Goal: Task Accomplishment & Management: Manage account settings

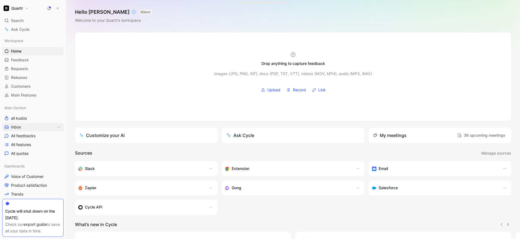
click at [26, 123] on link "Inbox" at bounding box center [33, 127] width 62 height 8
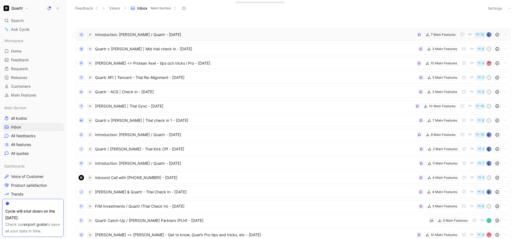
click at [224, 32] on span "Introduction: [PERSON_NAME] / Quartr - [DATE]" at bounding box center [255, 34] width 320 height 7
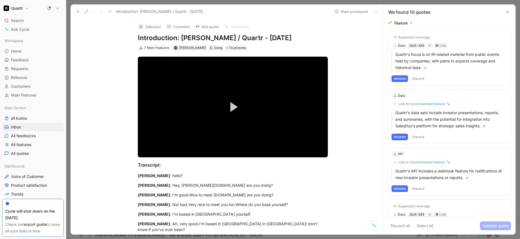
click at [421, 80] on button "Discard" at bounding box center [418, 78] width 16 height 7
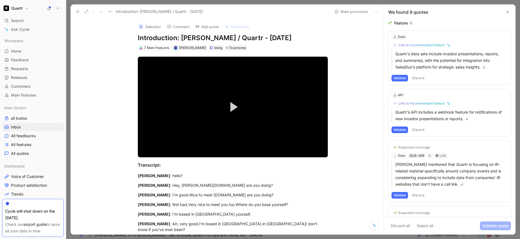
click at [421, 80] on button "Discard" at bounding box center [418, 78] width 16 height 7
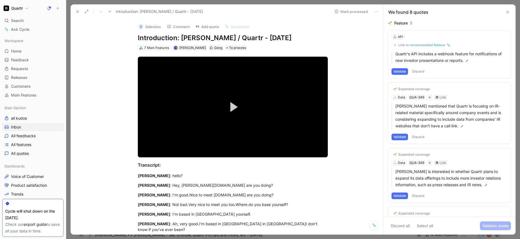
click at [421, 71] on button "Discard" at bounding box center [418, 71] width 16 height 7
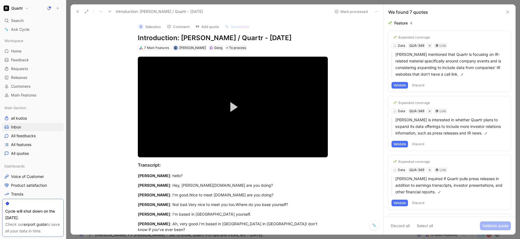
click at [422, 86] on button "Discard" at bounding box center [418, 85] width 16 height 7
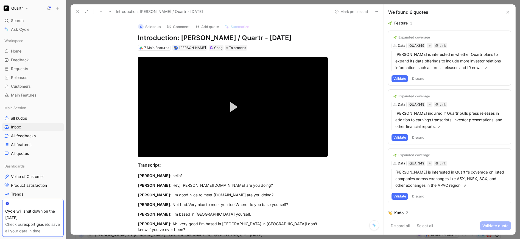
click at [402, 79] on button "Validate" at bounding box center [400, 78] width 16 height 7
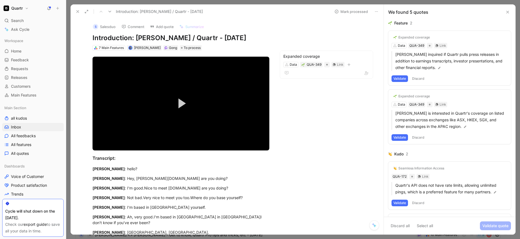
click at [418, 78] on button "Discard" at bounding box center [418, 78] width 16 height 7
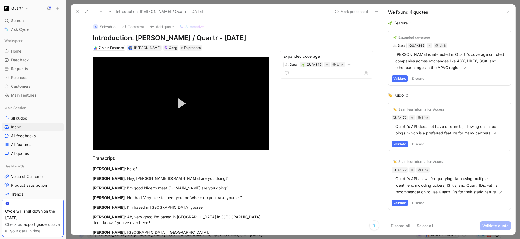
click at [401, 77] on button "Validate" at bounding box center [400, 78] width 16 height 7
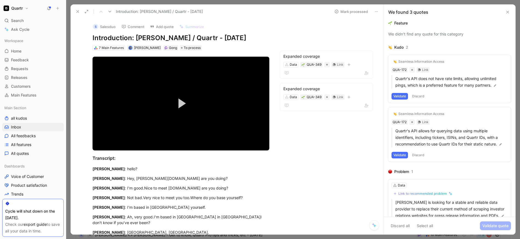
click at [417, 95] on button "Discard" at bounding box center [418, 96] width 16 height 7
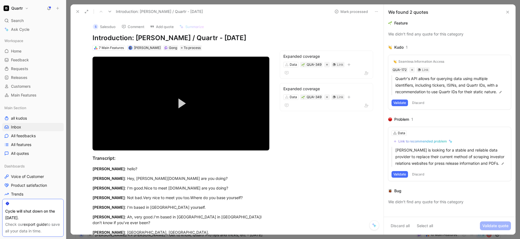
click at [420, 101] on button "Discard" at bounding box center [418, 102] width 16 height 7
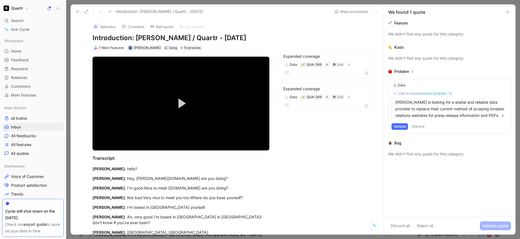
click at [418, 125] on button "Discard" at bounding box center [418, 126] width 16 height 7
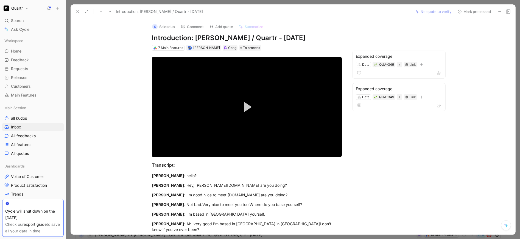
click at [470, 12] on button "Mark processed" at bounding box center [474, 12] width 38 height 8
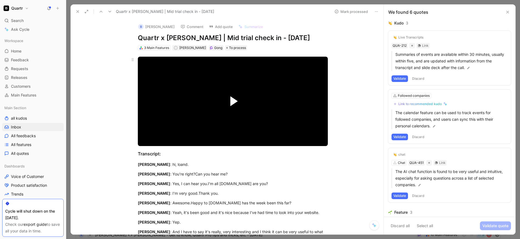
click at [231, 100] on span "Video Player" at bounding box center [233, 101] width 7 height 10
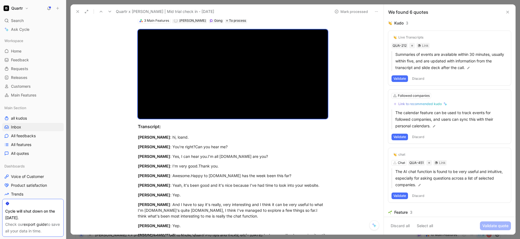
scroll to position [35, 0]
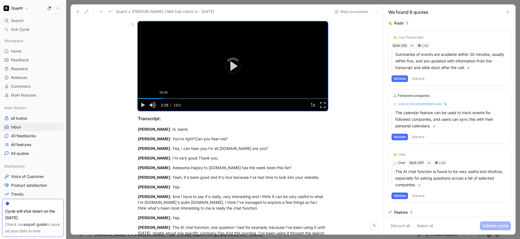
click at [164, 98] on div "02:26" at bounding box center [164, 98] width 0 height 1
click at [168, 98] on div "02:51" at bounding box center [168, 98] width 0 height 1
click at [165, 99] on div "Loaded : 35.10% 02:45 02:58" at bounding box center [233, 98] width 190 height 1
click at [165, 98] on div "02:31" at bounding box center [165, 98] width 0 height 1
click at [196, 98] on div "05:28" at bounding box center [196, 98] width 0 height 1
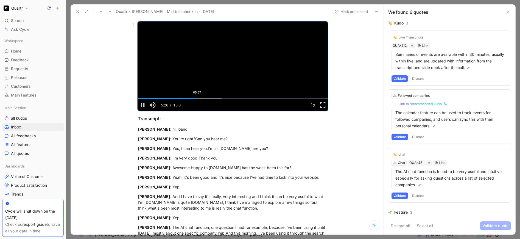
click at [197, 98] on div "05:37" at bounding box center [197, 98] width 0 height 1
click at [221, 98] on div "07:51" at bounding box center [221, 98] width 0 height 1
click at [224, 98] on div "08:07" at bounding box center [224, 98] width 0 height 1
click at [226, 99] on div "Loaded : 57.66% 08:29 08:07" at bounding box center [233, 98] width 190 height 1
click at [228, 99] on div "Loaded : 57.66% 08:41 08:30" at bounding box center [233, 98] width 190 height 1
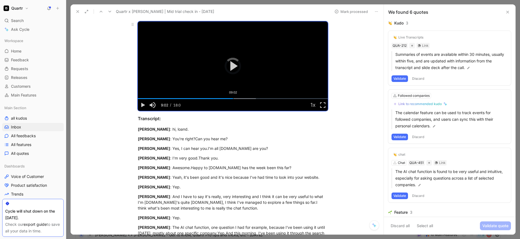
click at [232, 99] on div "Loaded : 62.17% 09:02 09:02" at bounding box center [233, 98] width 190 height 1
click at [243, 99] on div "09:59" at bounding box center [243, 98] width 0 height 1
click at [247, 99] on div "Loaded : 68.52% 10:27 10:00" at bounding box center [233, 98] width 190 height 1
click at [253, 99] on div "Loaded : 68.52% 11:05 10:28" at bounding box center [233, 98] width 190 height 1
click at [259, 99] on div "Loaded : 73.03% 11:35 11:05" at bounding box center [233, 98] width 190 height 1
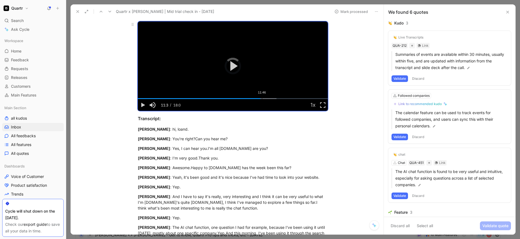
click at [261, 99] on div "Loaded : 73.03% 11:46 11:36" at bounding box center [233, 98] width 190 height 1
click at [140, 105] on span "Video Player" at bounding box center [143, 105] width 10 height 0
click at [421, 78] on button "Discard" at bounding box center [418, 78] width 16 height 7
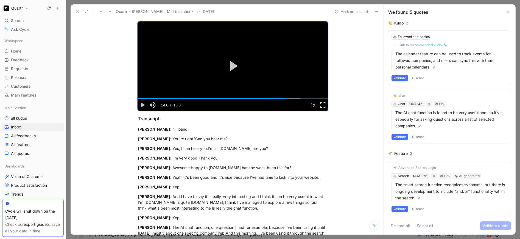
click at [419, 76] on button "Discard" at bounding box center [418, 78] width 16 height 7
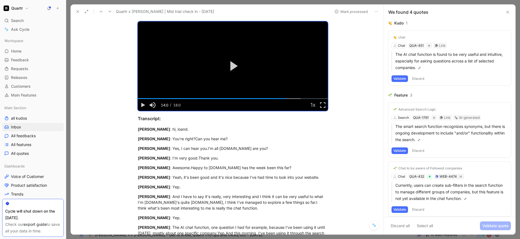
click at [419, 76] on button "Discard" at bounding box center [418, 78] width 16 height 7
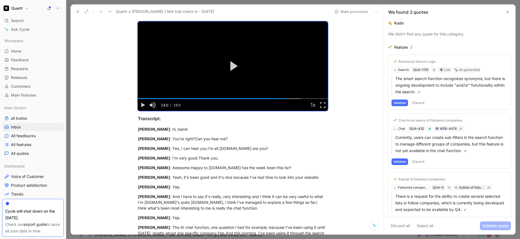
click at [418, 100] on button "Discard" at bounding box center [418, 102] width 16 height 7
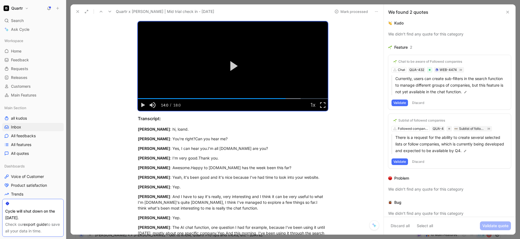
click at [418, 100] on button "Discard" at bounding box center [418, 102] width 16 height 7
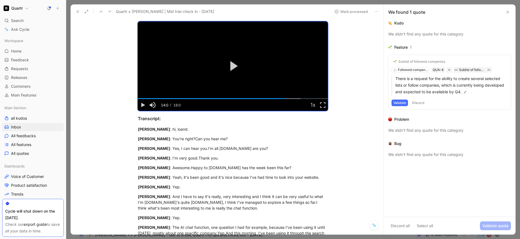
click at [399, 101] on button "Validate" at bounding box center [400, 102] width 16 height 7
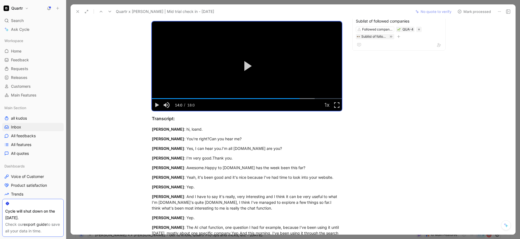
click at [477, 9] on button "Mark processed" at bounding box center [474, 12] width 38 height 8
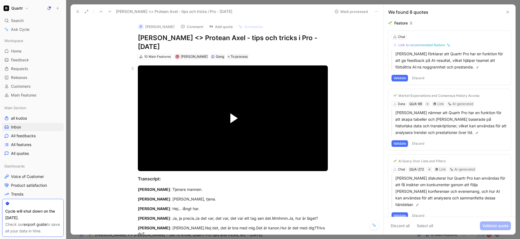
click at [230, 119] on span "Video Player" at bounding box center [233, 118] width 7 height 10
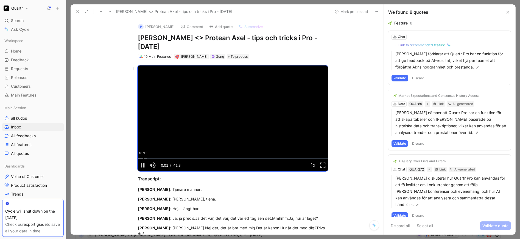
click at [143, 158] on div "01:12" at bounding box center [143, 158] width 0 height 1
click at [142, 158] on div "00:57" at bounding box center [142, 158] width 0 height 1
click at [160, 159] on div "Loaded : 20.54% 05:06 04:44" at bounding box center [233, 158] width 190 height 1
click at [163, 158] on div "05:34" at bounding box center [163, 158] width 0 height 1
click at [166, 158] on div "06:07" at bounding box center [166, 158] width 0 height 1
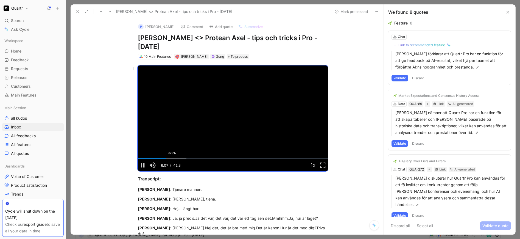
click at [172, 158] on div "07:26" at bounding box center [172, 158] width 0 height 1
click at [171, 159] on div "07:19" at bounding box center [171, 158] width 0 height 1
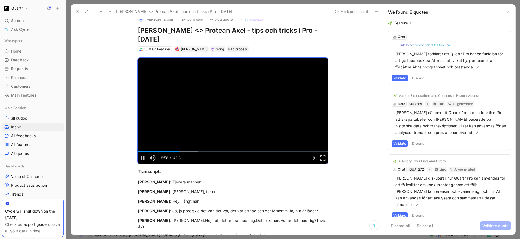
scroll to position [5, 0]
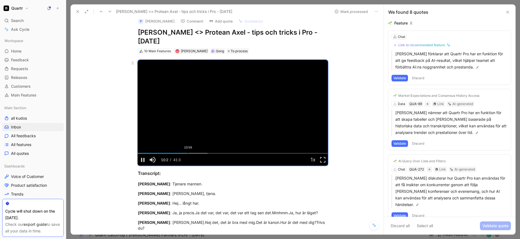
click at [187, 154] on div "Loaded : 36.64% 10:59 10:21" at bounding box center [233, 153] width 190 height 1
click at [190, 153] on div "11:24" at bounding box center [190, 153] width 0 height 1
click at [192, 153] on div "11:45" at bounding box center [192, 153] width 0 height 1
click at [194, 153] on div "12:21" at bounding box center [194, 153] width 0 height 1
click at [197, 153] on div "12:54" at bounding box center [197, 153] width 0 height 1
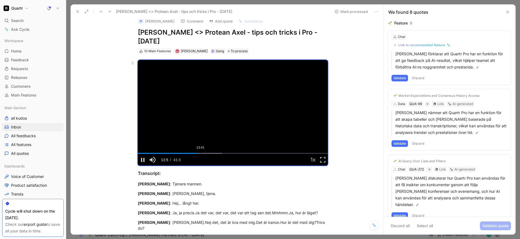
click at [199, 154] on div "Loaded : 44.27% 13:41 12:54" at bounding box center [233, 153] width 190 height 1
click at [203, 154] on div "Loaded : 46.60% 14:31 13:42" at bounding box center [233, 153] width 190 height 1
click at [208, 154] on div "Loaded : 49.09% 15:43 15:43" at bounding box center [233, 153] width 190 height 1
click at [215, 154] on div "Loaded : 51.58% 17:17 15:44" at bounding box center [233, 153] width 190 height 1
click at [224, 154] on div "Loaded : 54.07% 19:05 17:17" at bounding box center [233, 153] width 190 height 1
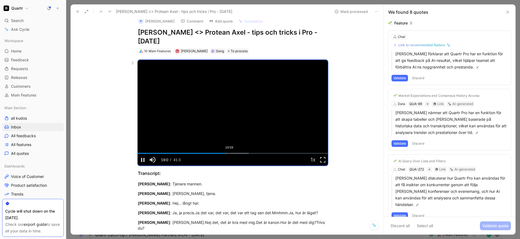
click at [228, 154] on div "Loaded : 58.35% 19:59 19:05" at bounding box center [233, 153] width 190 height 1
click at [237, 155] on div "Video Player" at bounding box center [245, 160] width 126 height 12
click at [237, 153] on div "21:43" at bounding box center [237, 153] width 0 height 1
click at [240, 154] on div "Loaded : 64.11% 22:41 21:44" at bounding box center [233, 153] width 190 height 1
click at [141, 160] on span "Video Player" at bounding box center [143, 160] width 10 height 0
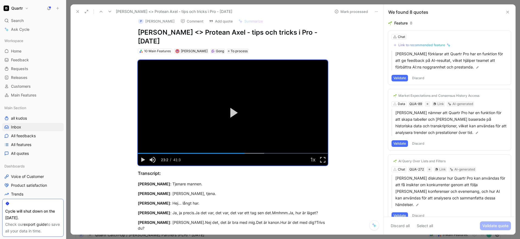
click at [423, 80] on button "Discard" at bounding box center [418, 78] width 16 height 7
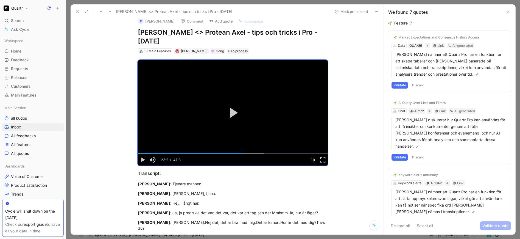
click at [422, 80] on div "Market Expectations and Consensus History Access Data QUA-89 Link AI-generated …" at bounding box center [449, 61] width 123 height 61
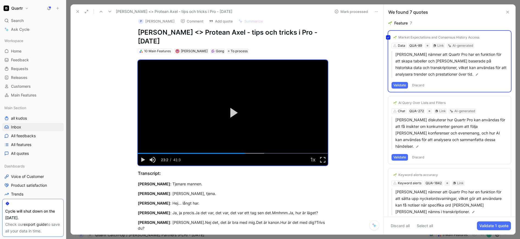
click at [421, 84] on div "Market Expectations and Consensus History Access Data QUA-89 Link AI-generated …" at bounding box center [449, 61] width 123 height 61
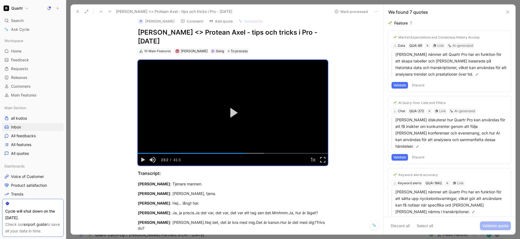
click at [421, 84] on button "Discard" at bounding box center [418, 85] width 16 height 7
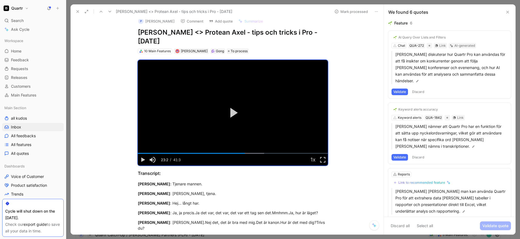
click at [421, 88] on button "Discard" at bounding box center [418, 91] width 16 height 7
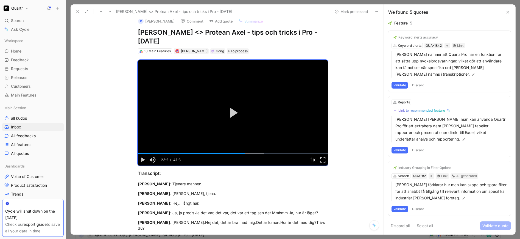
click at [421, 85] on button "Discard" at bounding box center [418, 85] width 16 height 7
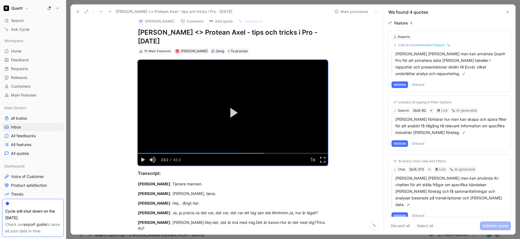
click at [421, 85] on button "Discard" at bounding box center [418, 84] width 16 height 7
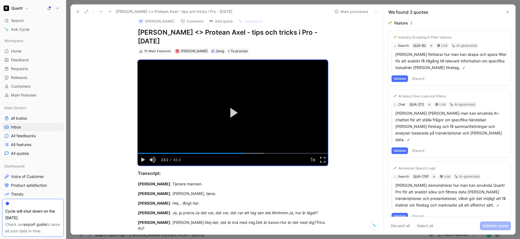
click at [419, 80] on button "Discard" at bounding box center [418, 78] width 16 height 7
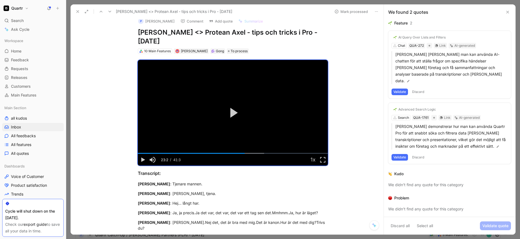
click at [421, 88] on button "Discard" at bounding box center [418, 91] width 16 height 7
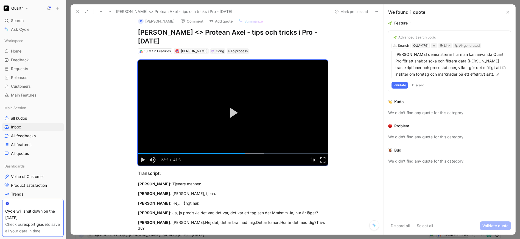
click at [421, 84] on button "Discard" at bounding box center [418, 85] width 16 height 7
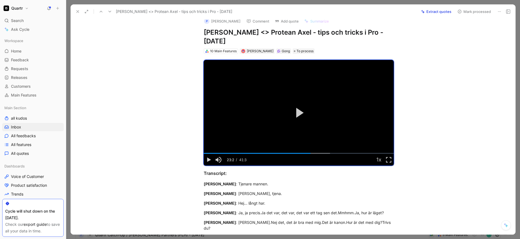
click at [470, 13] on button "Mark processed" at bounding box center [474, 12] width 38 height 8
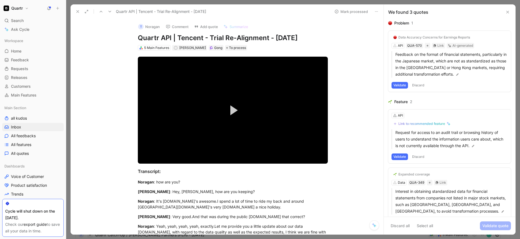
click at [416, 86] on button "Discard" at bounding box center [418, 85] width 16 height 7
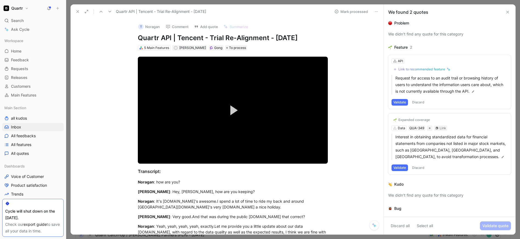
click at [401, 102] on button "Validate" at bounding box center [400, 102] width 16 height 7
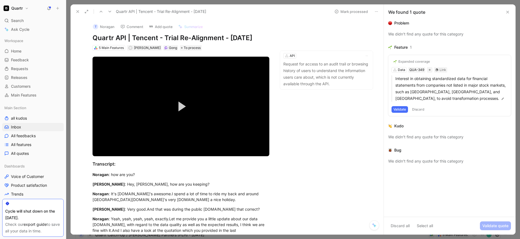
click at [403, 108] on button "Validate" at bounding box center [400, 109] width 16 height 7
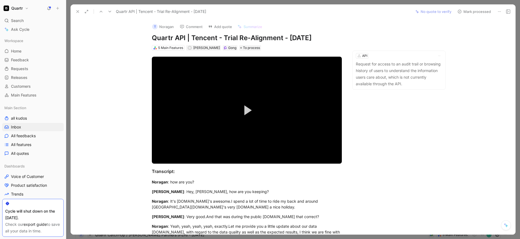
click at [473, 13] on button "Mark processed" at bounding box center [474, 12] width 38 height 8
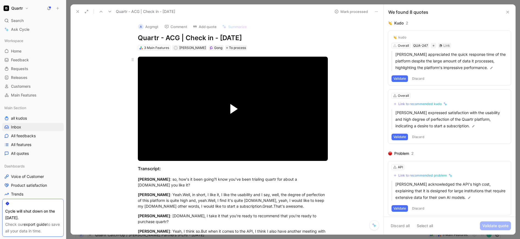
click at [235, 105] on span "Video Player" at bounding box center [233, 109] width 7 height 10
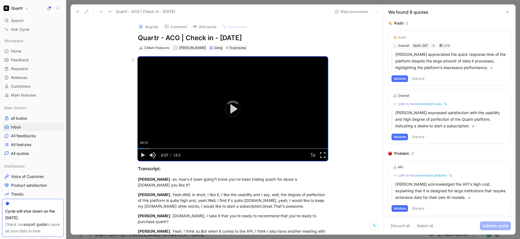
click at [143, 149] on div "Loaded : 6.07% 00:37 00:37" at bounding box center [233, 148] width 190 height 1
click at [146, 149] on div "Loaded : 10.45% 01:00 00:38" at bounding box center [233, 148] width 190 height 1
click at [153, 148] on div "01:30" at bounding box center [153, 148] width 0 height 1
click at [159, 148] on div "02:08" at bounding box center [159, 148] width 0 height 1
click at [165, 148] on div "02:42" at bounding box center [165, 148] width 0 height 1
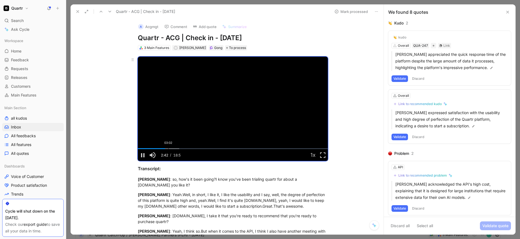
drag, startPoint x: 167, startPoint y: 148, endPoint x: 178, endPoint y: 148, distance: 11.0
click at [168, 148] on div "03:02" at bounding box center [168, 148] width 0 height 1
click at [180, 148] on div "04:13" at bounding box center [180, 148] width 0 height 1
click at [188, 148] on div "Loaded : 29.43% 05:07 05:07" at bounding box center [233, 148] width 190 height 1
drag, startPoint x: 194, startPoint y: 147, endPoint x: 200, endPoint y: 147, distance: 5.5
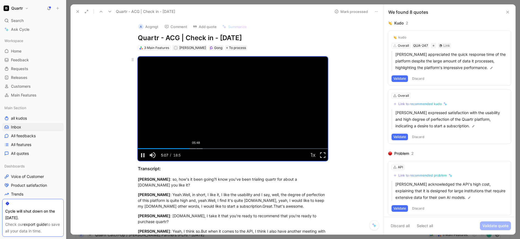
click at [196, 148] on div "Loaded : 34.17% 05:48 05:07" at bounding box center [233, 148] width 190 height 1
drag, startPoint x: 200, startPoint y: 147, endPoint x: 214, endPoint y: 147, distance: 14.0
click at [201, 148] on div "Loaded : 34.17% 06:21 05:55" at bounding box center [233, 148] width 190 height 1
click at [214, 148] on div "Loaded : 37.88% 07:45 06:21" at bounding box center [233, 148] width 190 height 1
drag, startPoint x: 225, startPoint y: 148, endPoint x: 255, endPoint y: 148, distance: 29.9
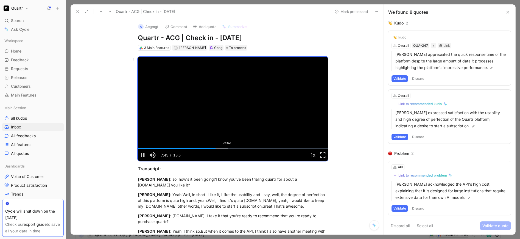
click at [227, 148] on div "08:52" at bounding box center [227, 148] width 0 height 1
click at [257, 148] on div "11:52" at bounding box center [257, 148] width 0 height 1
click at [143, 155] on span "Video Player" at bounding box center [143, 155] width 10 height 0
click at [424, 76] on button "Discard" at bounding box center [418, 78] width 16 height 7
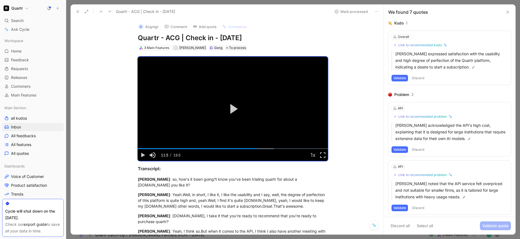
click at [424, 77] on button "Discard" at bounding box center [418, 78] width 16 height 7
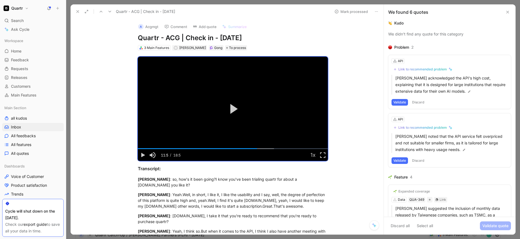
click at [420, 101] on button "Discard" at bounding box center [418, 102] width 16 height 7
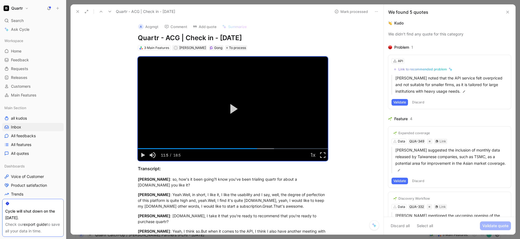
click at [419, 102] on button "Discard" at bounding box center [418, 102] width 16 height 7
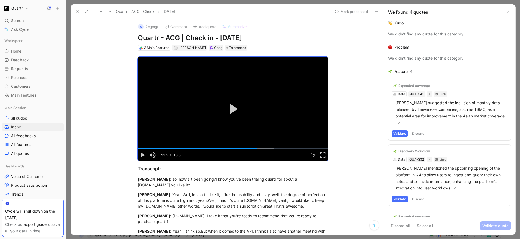
click at [403, 132] on button "Validate" at bounding box center [400, 133] width 16 height 7
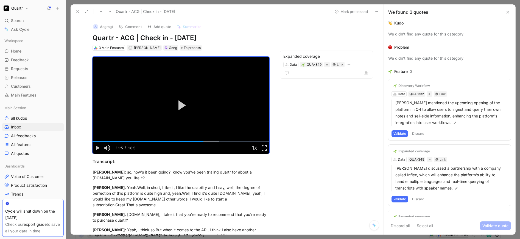
click at [421, 132] on button "Discard" at bounding box center [418, 133] width 16 height 7
click at [420, 132] on button "Discard" at bounding box center [418, 133] width 16 height 7
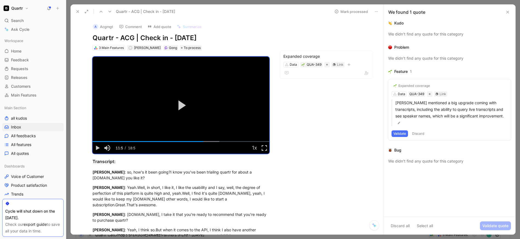
click at [417, 132] on button "Discard" at bounding box center [418, 133] width 16 height 7
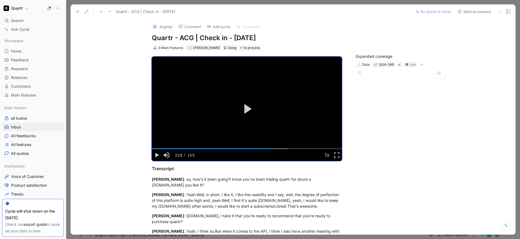
click at [471, 11] on button "Mark processed" at bounding box center [474, 12] width 38 height 8
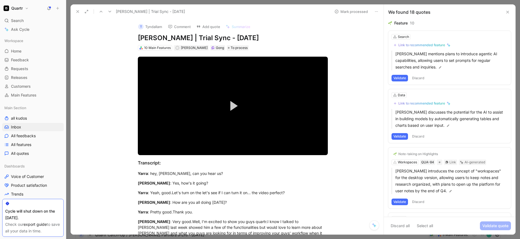
click at [418, 79] on button "Discard" at bounding box center [418, 78] width 16 height 7
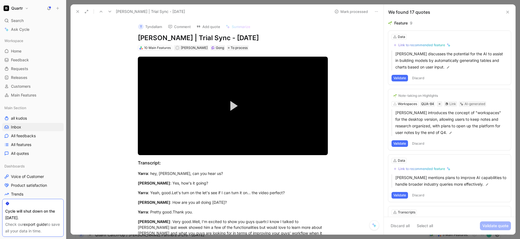
click at [418, 78] on button "Discard" at bounding box center [418, 78] width 16 height 7
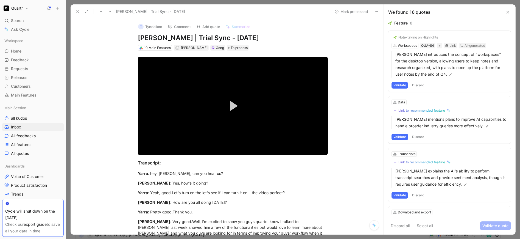
click at [419, 84] on button "Discard" at bounding box center [418, 85] width 16 height 7
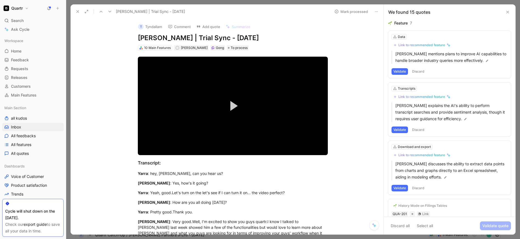
click at [419, 71] on button "Discard" at bounding box center [418, 71] width 16 height 7
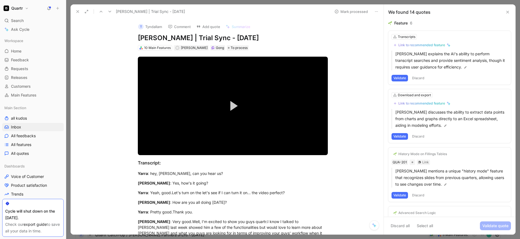
click at [423, 77] on button "Discard" at bounding box center [418, 78] width 16 height 7
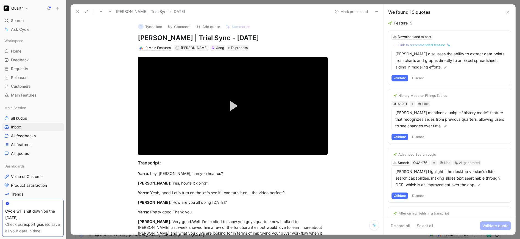
click at [419, 79] on button "Discard" at bounding box center [418, 78] width 16 height 7
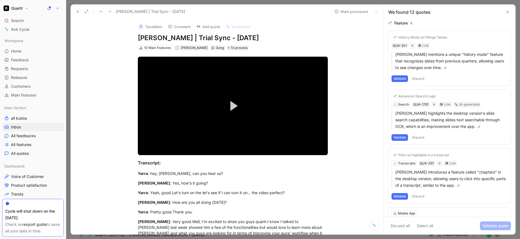
click at [419, 79] on button "Discard" at bounding box center [418, 78] width 16 height 7
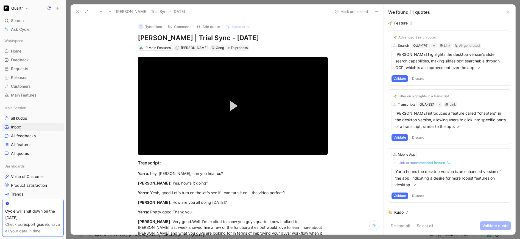
click at [419, 79] on button "Discard" at bounding box center [418, 78] width 16 height 7
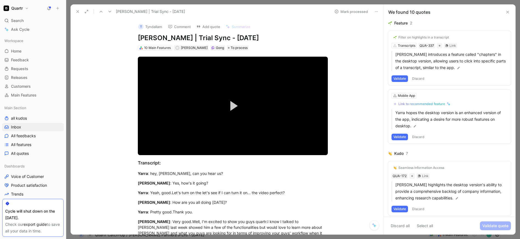
click at [419, 79] on button "Discard" at bounding box center [418, 78] width 16 height 7
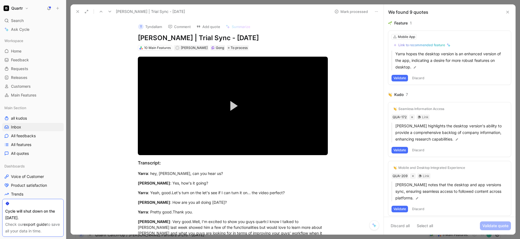
click at [419, 77] on button "Discard" at bounding box center [418, 78] width 16 height 7
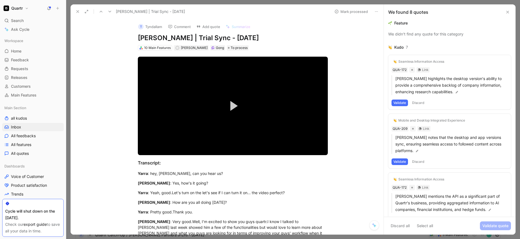
click at [418, 103] on button "Discard" at bounding box center [418, 102] width 16 height 7
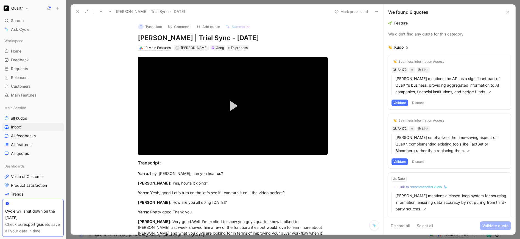
click at [418, 103] on button "Discard" at bounding box center [418, 102] width 16 height 7
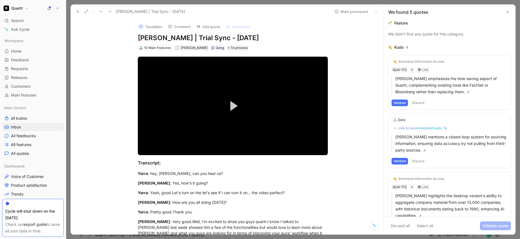
click at [418, 103] on button "Discard" at bounding box center [418, 102] width 16 height 7
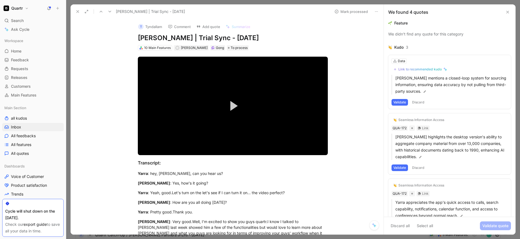
click at [418, 103] on button "Discard" at bounding box center [418, 102] width 16 height 7
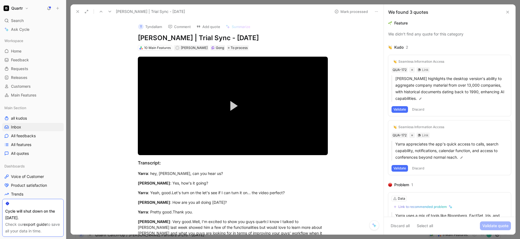
click at [418, 107] on button "Discard" at bounding box center [418, 109] width 16 height 7
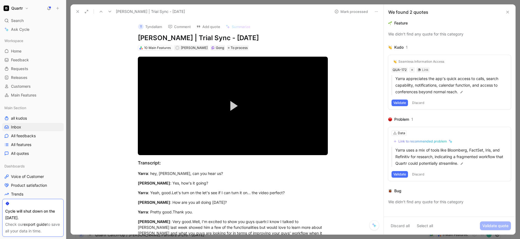
click at [419, 103] on button "Discard" at bounding box center [418, 102] width 16 height 7
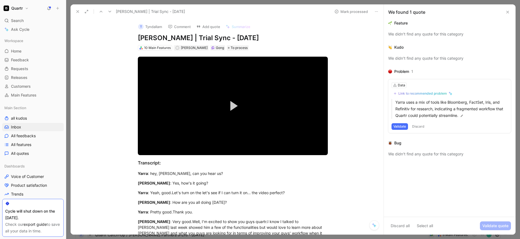
click at [419, 126] on button "Discard" at bounding box center [418, 126] width 16 height 7
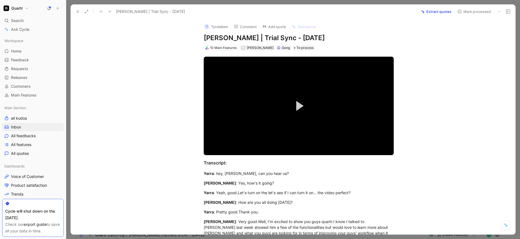
click at [477, 12] on button "Mark processed" at bounding box center [474, 12] width 38 height 8
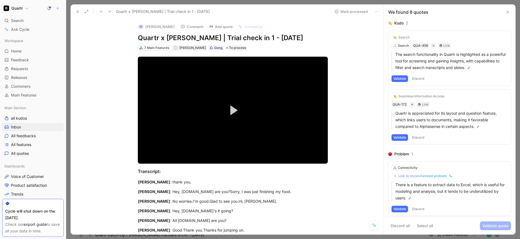
click at [417, 78] on button "Discard" at bounding box center [418, 78] width 16 height 7
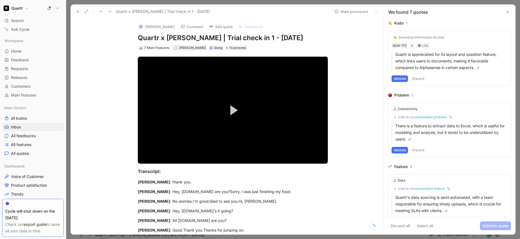
click at [417, 78] on button "Discard" at bounding box center [418, 78] width 16 height 7
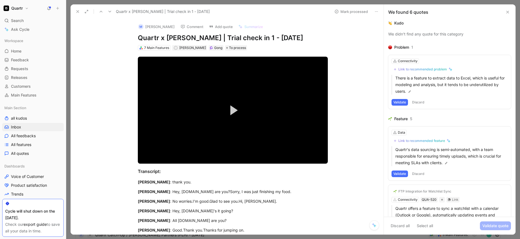
click at [419, 102] on button "Discard" at bounding box center [418, 102] width 16 height 7
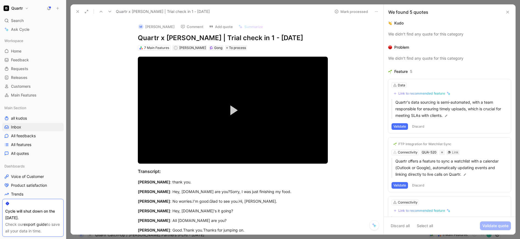
click at [419, 127] on button "Discard" at bounding box center [418, 126] width 16 height 7
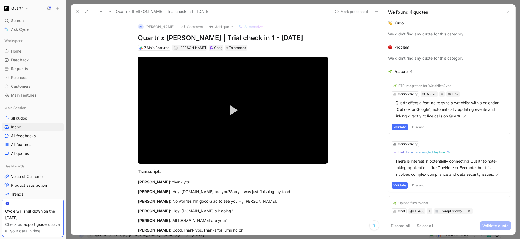
click at [419, 127] on button "Discard" at bounding box center [418, 127] width 16 height 7
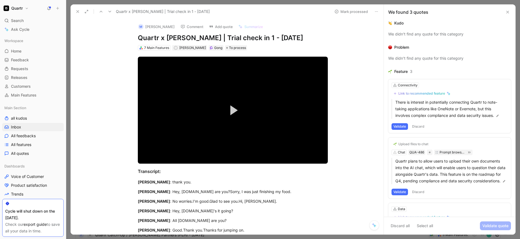
click at [420, 132] on div "Connectivity Link to recommended feature There is interest in potentially conne…" at bounding box center [449, 106] width 123 height 54
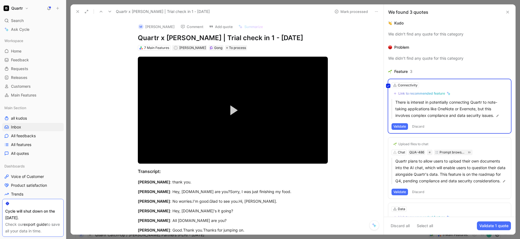
click at [420, 124] on div "Connectivity Link to recommended feature There is interest in potentially conne…" at bounding box center [449, 106] width 123 height 54
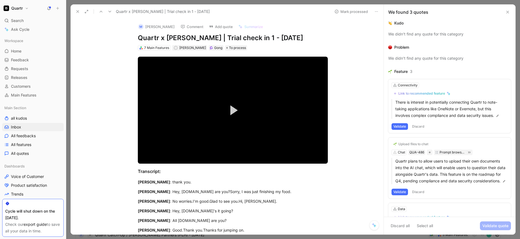
click at [419, 127] on button "Discard" at bounding box center [418, 126] width 16 height 7
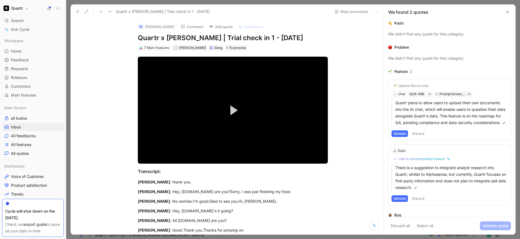
click at [417, 137] on button "Discard" at bounding box center [418, 133] width 16 height 7
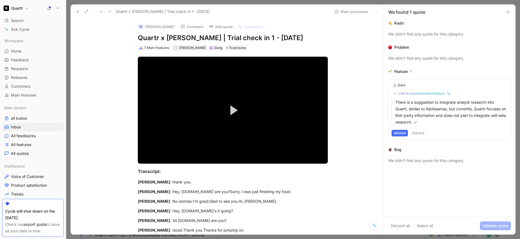
click at [418, 133] on button "Discard" at bounding box center [418, 133] width 16 height 7
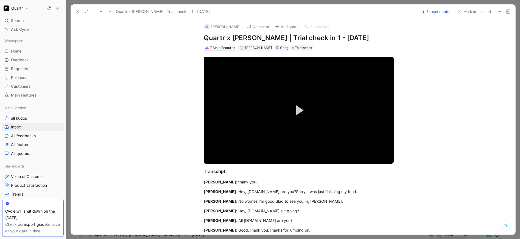
click at [479, 13] on button "Mark processed" at bounding box center [474, 12] width 38 height 8
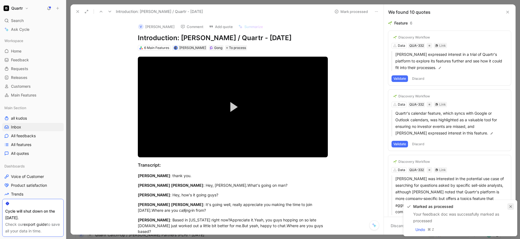
click at [512, 206] on icon "button" at bounding box center [510, 206] width 3 height 3
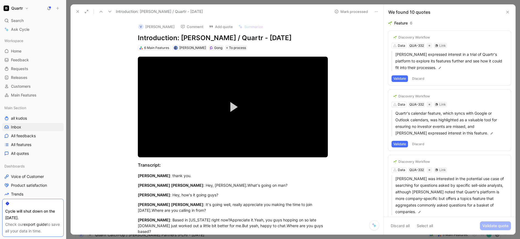
click at [421, 80] on button "Discard" at bounding box center [418, 78] width 16 height 7
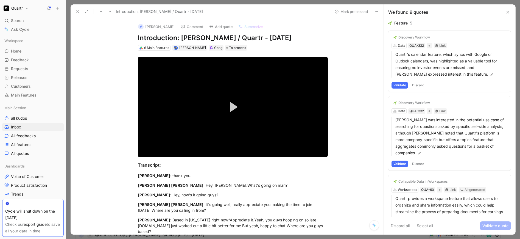
click at [421, 84] on button "Discard" at bounding box center [418, 85] width 16 height 7
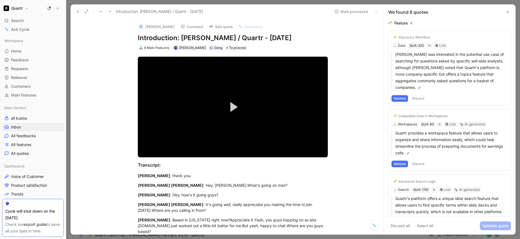
click at [420, 95] on button "Discard" at bounding box center [418, 98] width 16 height 7
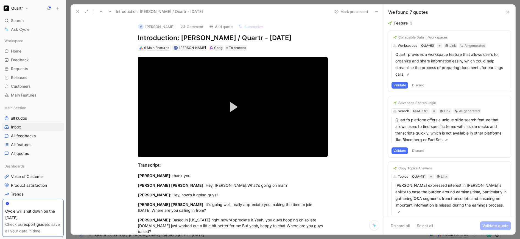
click at [421, 85] on button "Discard" at bounding box center [418, 85] width 16 height 7
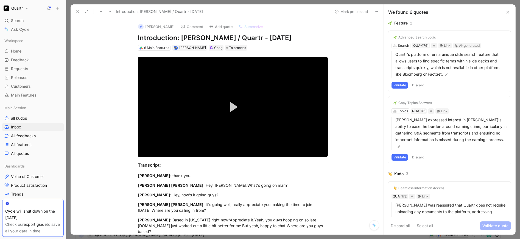
click at [421, 85] on button "Discard" at bounding box center [418, 85] width 16 height 7
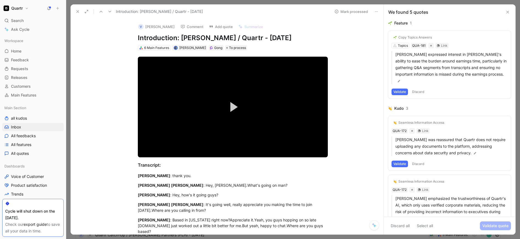
click at [421, 88] on button "Discard" at bounding box center [418, 91] width 16 height 7
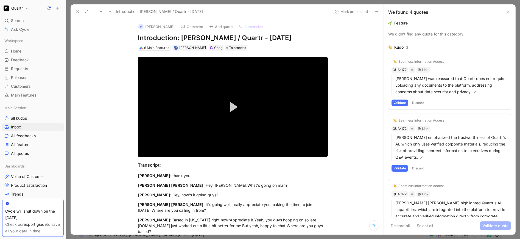
click at [419, 104] on button "Discard" at bounding box center [418, 102] width 16 height 7
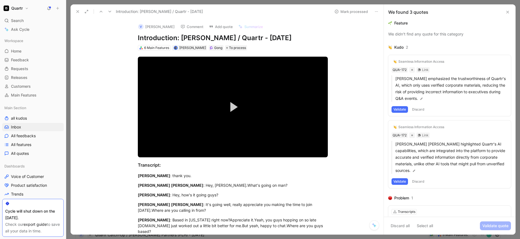
click at [420, 107] on button "Discard" at bounding box center [418, 109] width 16 height 7
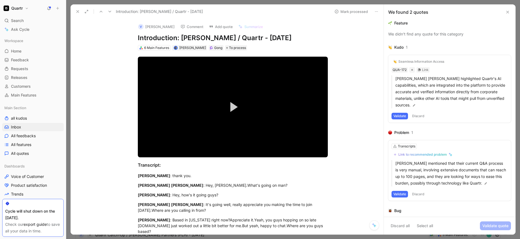
click at [419, 114] on button "Discard" at bounding box center [418, 116] width 16 height 7
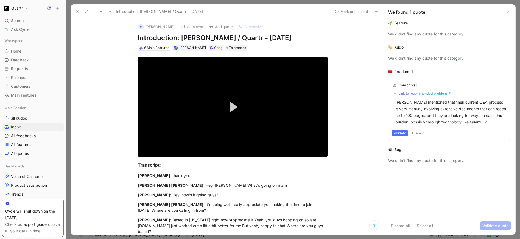
click at [418, 132] on button "Discard" at bounding box center [418, 133] width 16 height 7
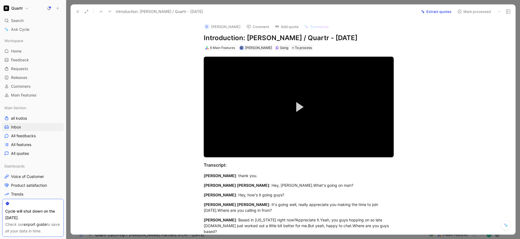
click at [465, 10] on button "Mark processed" at bounding box center [474, 12] width 38 height 8
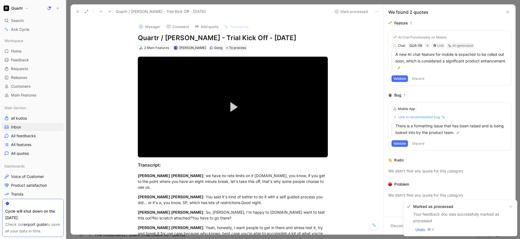
click at [79, 10] on icon at bounding box center [78, 11] width 4 height 4
